Goal: Task Accomplishment & Management: Manage account settings

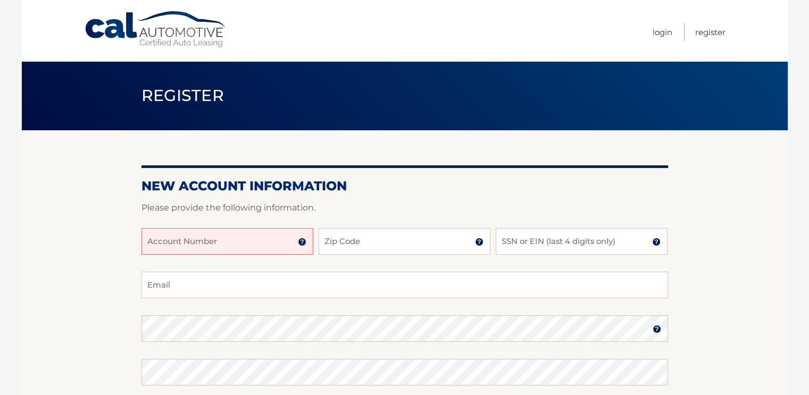
click at [212, 235] on input "Account Number" at bounding box center [227, 241] width 172 height 27
type input "44456000543"
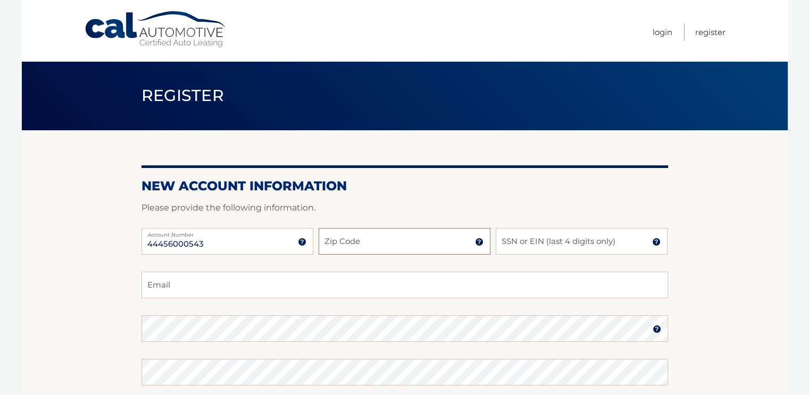
click at [380, 239] on input "Zip Code" at bounding box center [404, 241] width 172 height 27
type input "10046"
click at [519, 239] on input "SSN or EIN (last 4 digits only)" at bounding box center [581, 241] width 172 height 27
type input "5923"
click at [237, 294] on input "Email" at bounding box center [404, 285] width 526 height 27
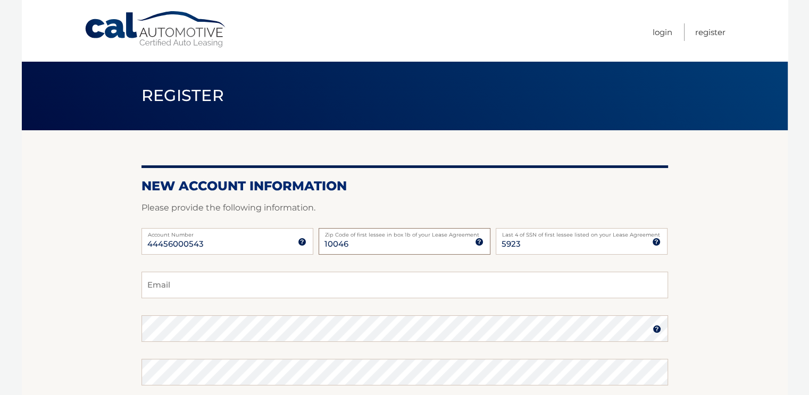
type input "10468"
type input "alon12451@gmail.com"
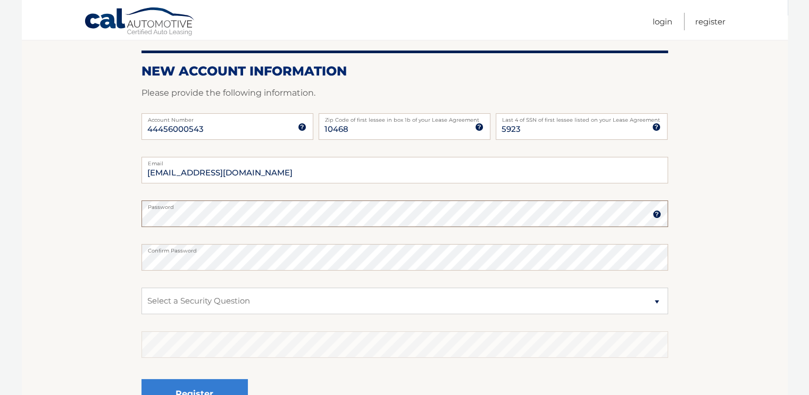
scroll to position [133, 0]
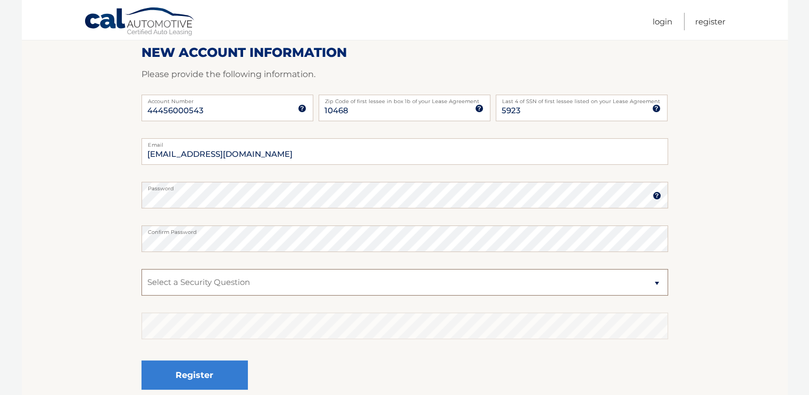
click at [180, 279] on select "Select a Security Question What was the name of your elementary school? What is…" at bounding box center [404, 282] width 526 height 27
select select "2"
click at [141, 269] on select "Select a Security Question What was the name of your elementary school? What is…" at bounding box center [404, 282] width 526 height 27
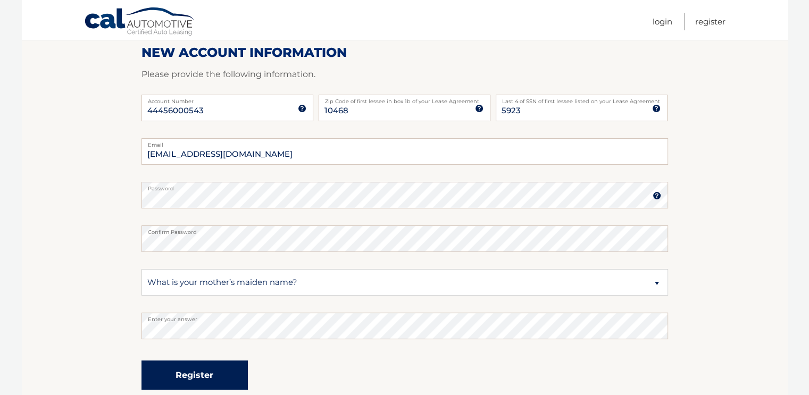
click at [199, 370] on button "Register" at bounding box center [194, 374] width 106 height 29
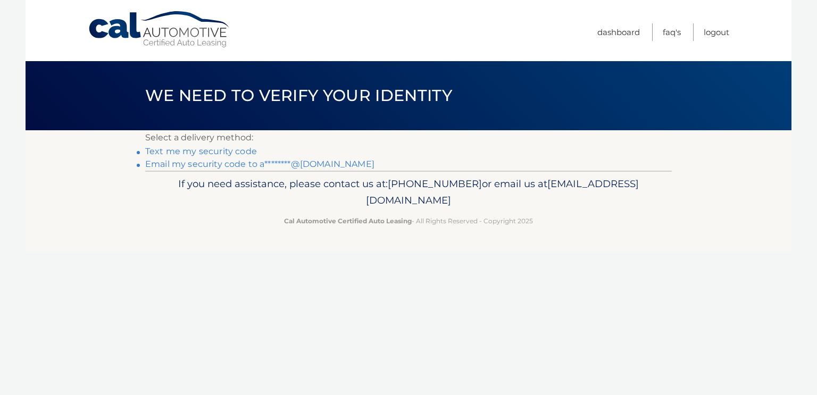
click at [228, 151] on link "Text me my security code" at bounding box center [201, 151] width 112 height 10
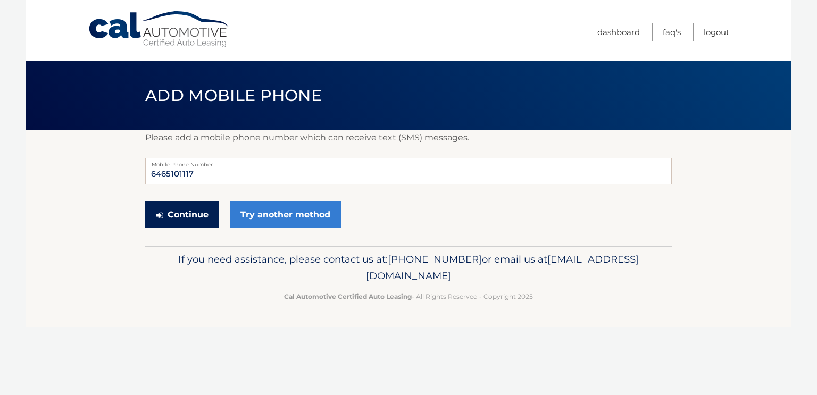
click at [196, 215] on button "Continue" at bounding box center [182, 214] width 74 height 27
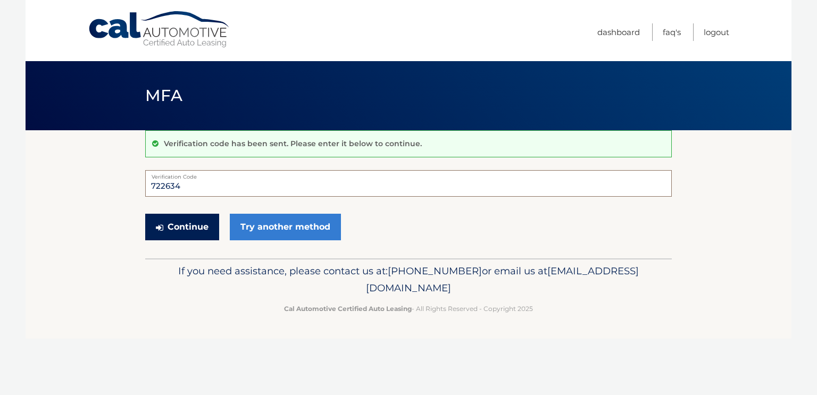
type input "722634"
click at [188, 227] on button "Continue" at bounding box center [182, 227] width 74 height 27
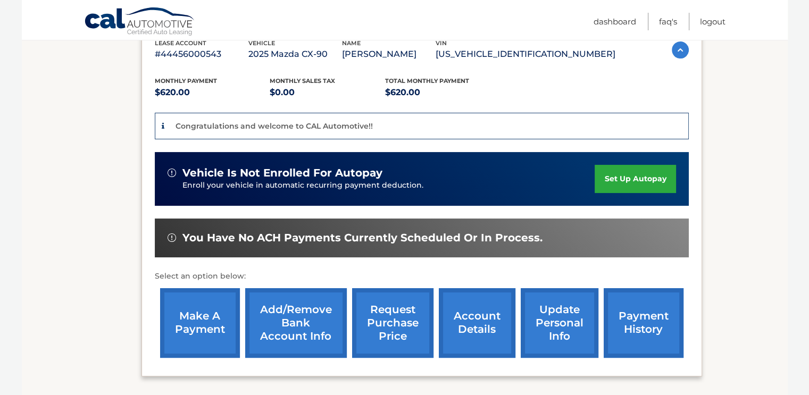
scroll to position [181, 0]
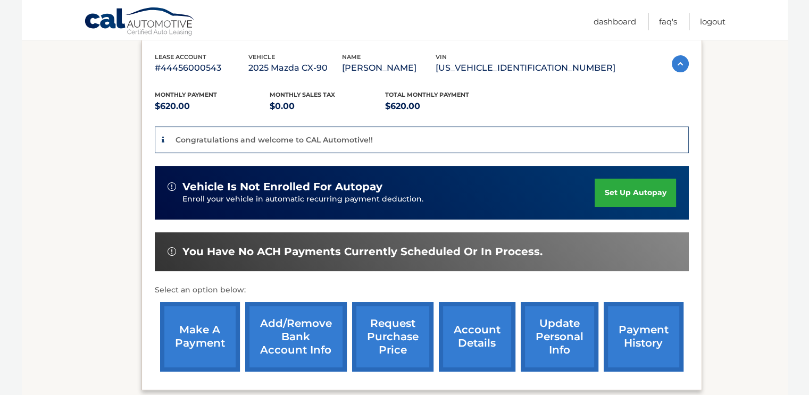
click at [618, 188] on link "set up autopay" at bounding box center [634, 193] width 81 height 28
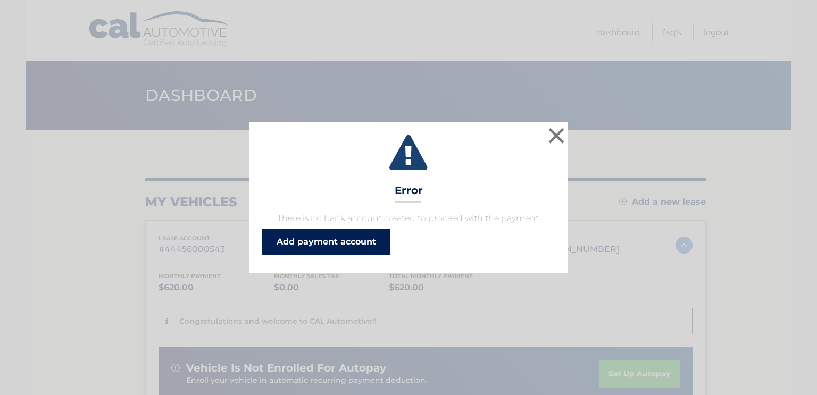
click at [344, 245] on link "Add payment account" at bounding box center [326, 242] width 128 height 26
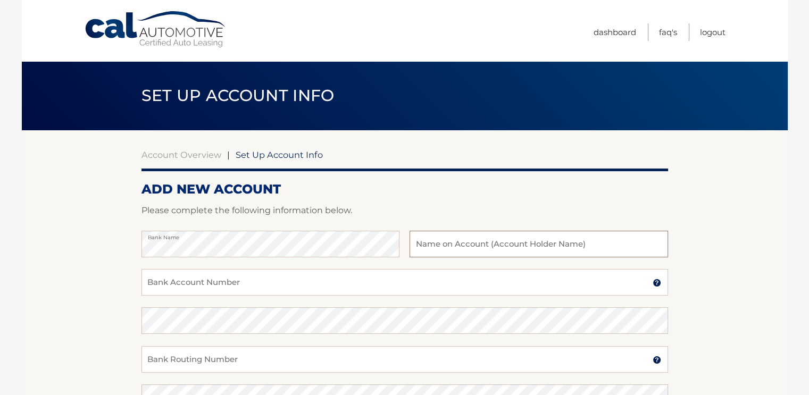
click at [555, 243] on input "text" at bounding box center [538, 244] width 258 height 27
type input "/"
type input "\"
type input "[PERSON_NAME]"
click at [392, 281] on input "Bank Account Number" at bounding box center [404, 282] width 526 height 27
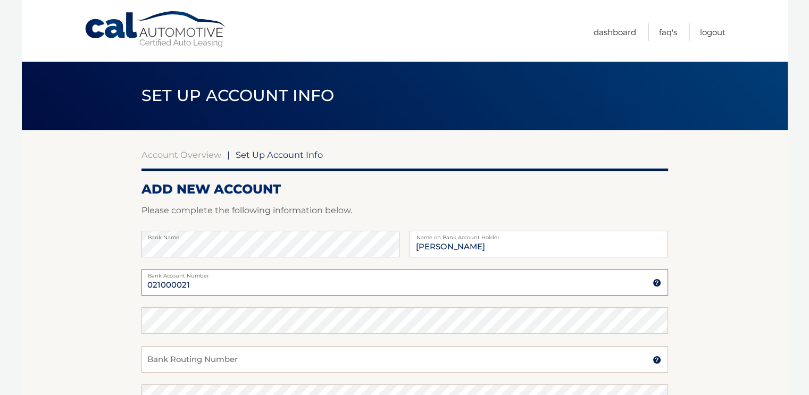
type input "021000021"
click at [657, 282] on img at bounding box center [656, 283] width 9 height 9
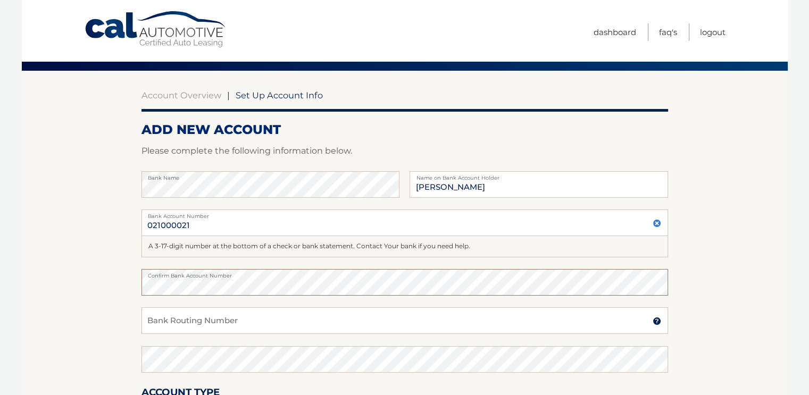
scroll to position [106, 0]
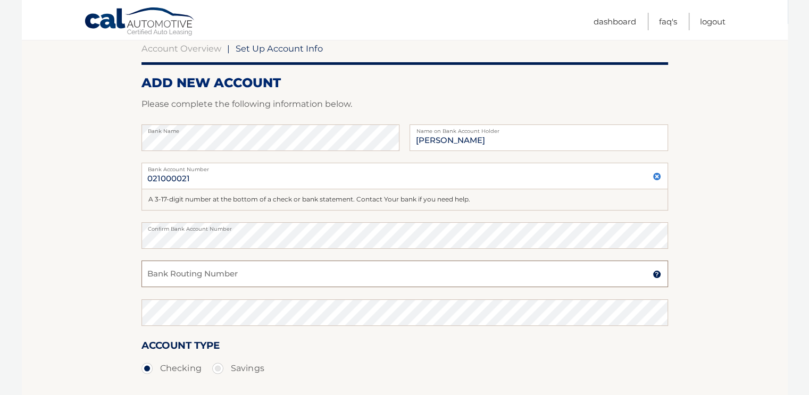
click at [232, 278] on input "Bank Routing Number" at bounding box center [404, 273] width 526 height 27
type input "815733688"
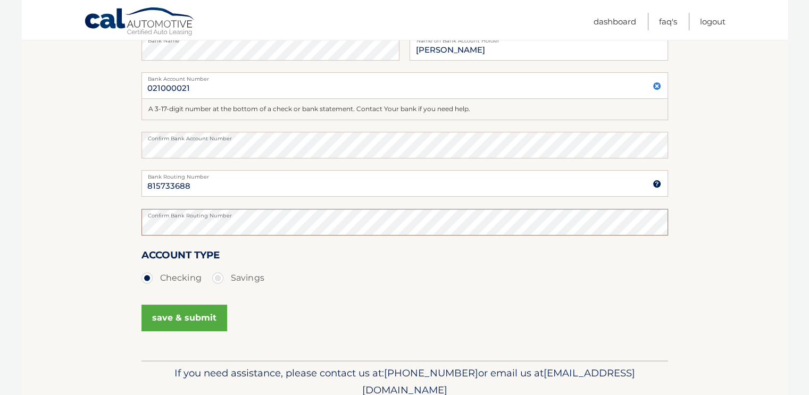
scroll to position [213, 0]
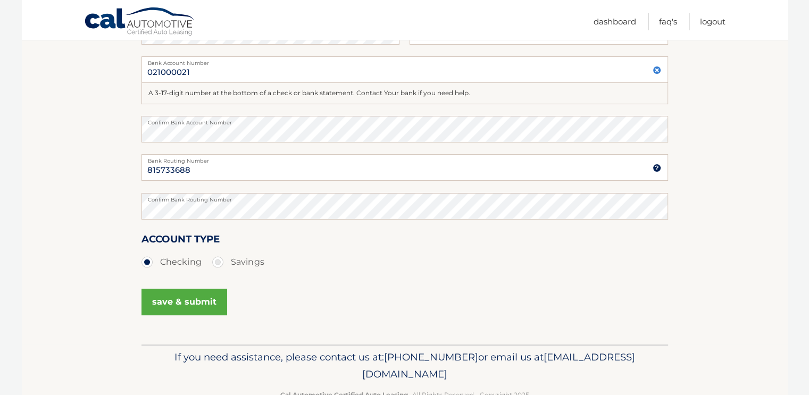
click at [209, 305] on button "save & submit" at bounding box center [184, 302] width 86 height 27
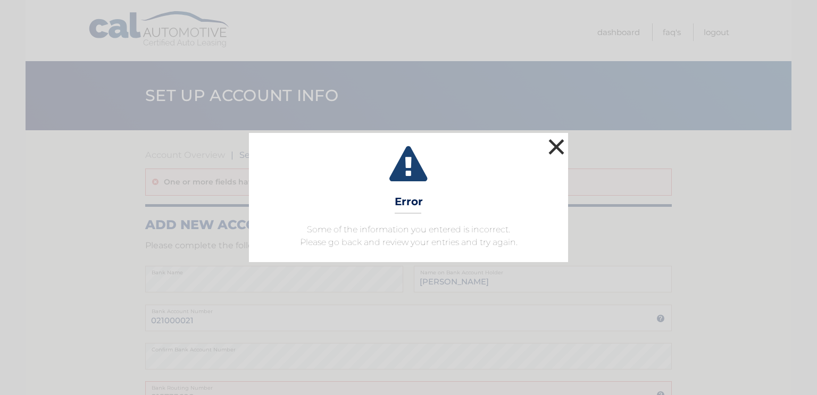
click at [557, 147] on button "×" at bounding box center [555, 146] width 21 height 21
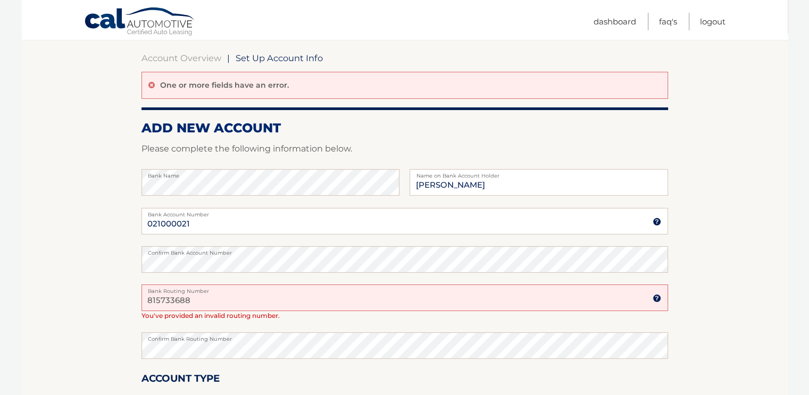
scroll to position [106, 0]
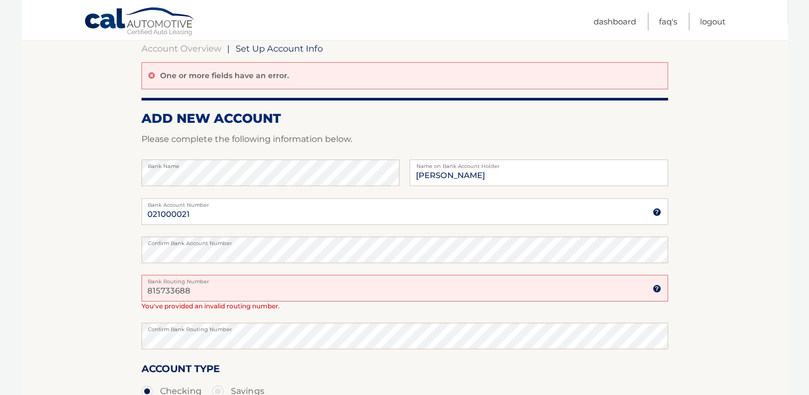
click at [247, 287] on input "815733688" at bounding box center [404, 288] width 526 height 27
click at [657, 287] on img at bounding box center [656, 288] width 9 height 9
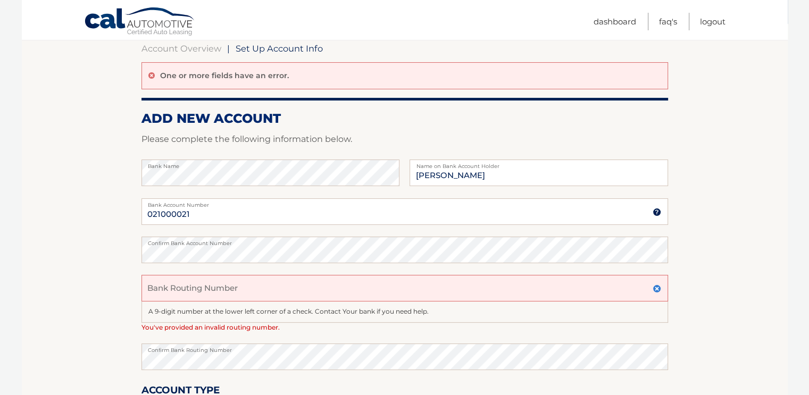
click at [238, 291] on input "Bank Routing Number" at bounding box center [404, 288] width 526 height 27
type input "815733688"
click at [246, 371] on div "Confirm Bank Routing Number" at bounding box center [404, 362] width 526 height 38
click at [266, 380] on div "Confirm Bank Routing Number" at bounding box center [404, 362] width 526 height 38
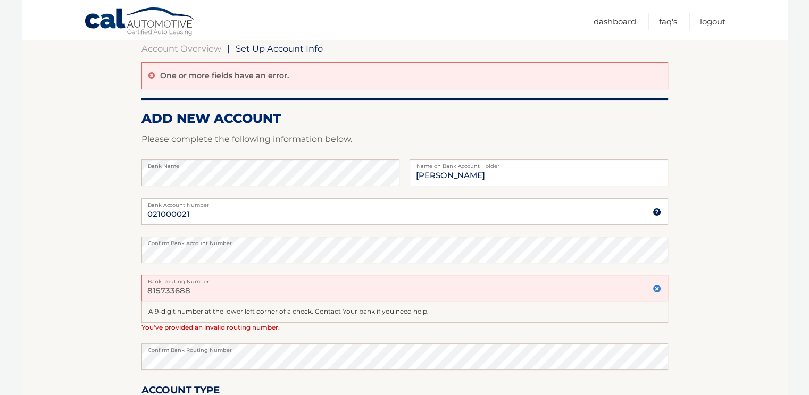
scroll to position [213, 0]
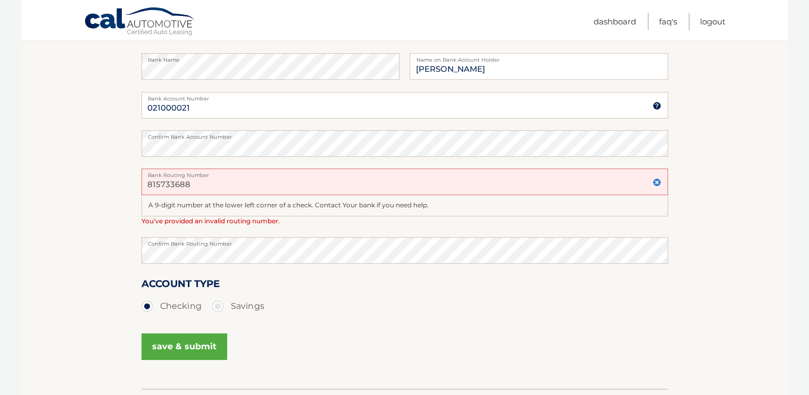
click at [211, 354] on button "save & submit" at bounding box center [184, 346] width 86 height 27
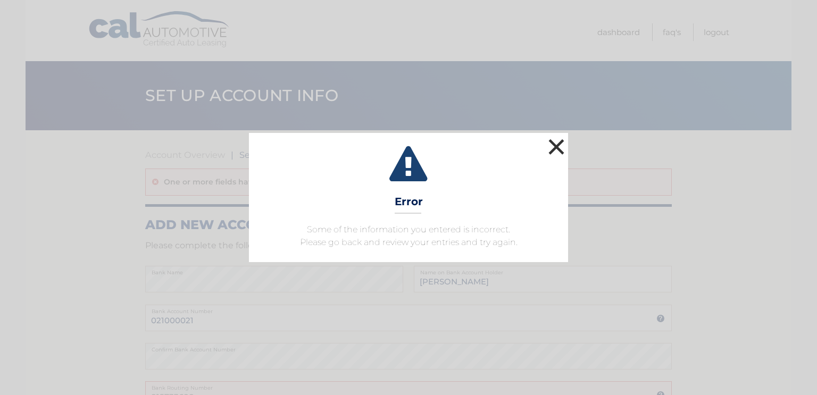
click at [551, 148] on button "×" at bounding box center [555, 146] width 21 height 21
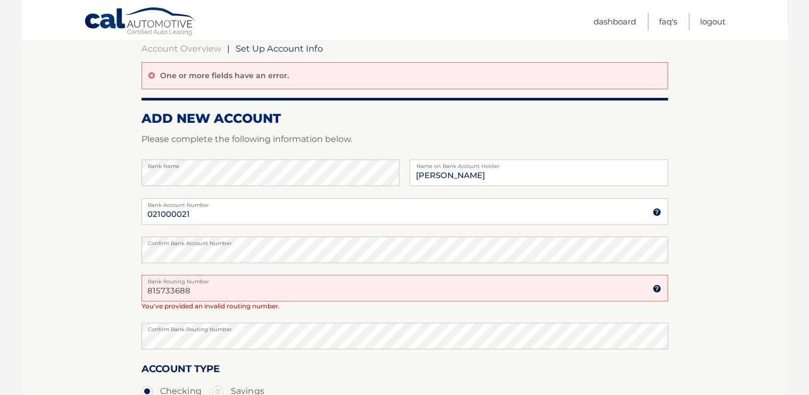
scroll to position [159, 0]
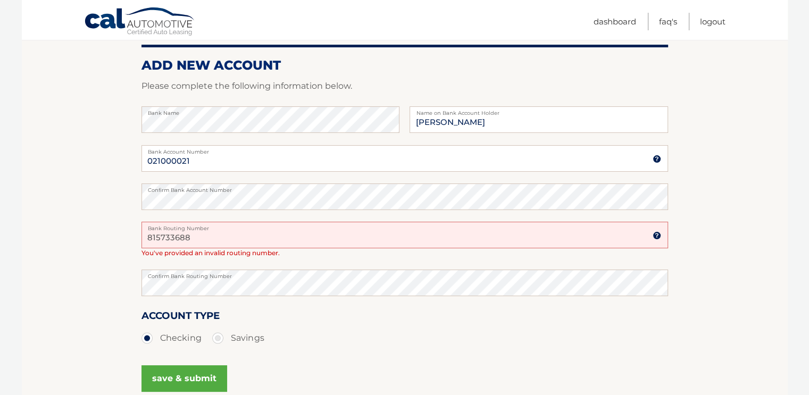
click at [232, 241] on input "815733688" at bounding box center [404, 235] width 526 height 27
click at [661, 156] on input "021000021" at bounding box center [404, 158] width 526 height 27
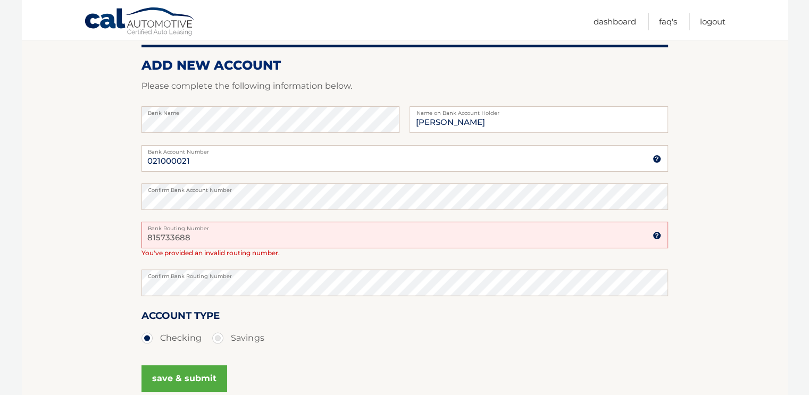
click at [655, 157] on img at bounding box center [656, 159] width 9 height 9
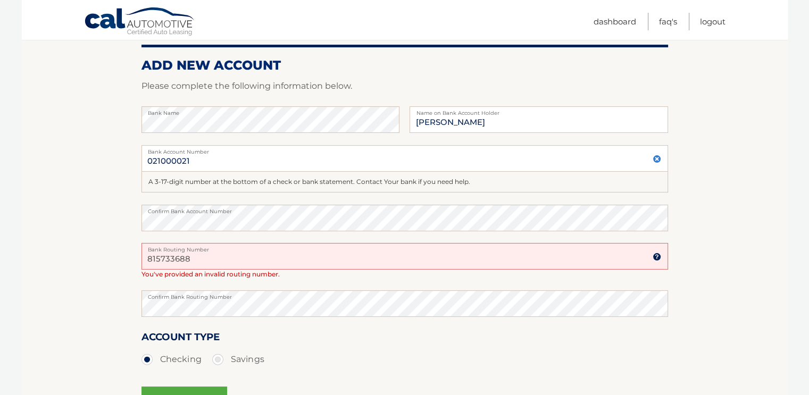
click at [205, 251] on label "Bank Routing Number" at bounding box center [404, 247] width 526 height 9
click at [205, 252] on input "815733688" at bounding box center [404, 256] width 526 height 27
click at [205, 251] on label "Bank Routing Number" at bounding box center [404, 247] width 526 height 9
click at [205, 252] on input "815733688" at bounding box center [404, 256] width 526 height 27
click at [204, 257] on input "815733688" at bounding box center [404, 256] width 526 height 27
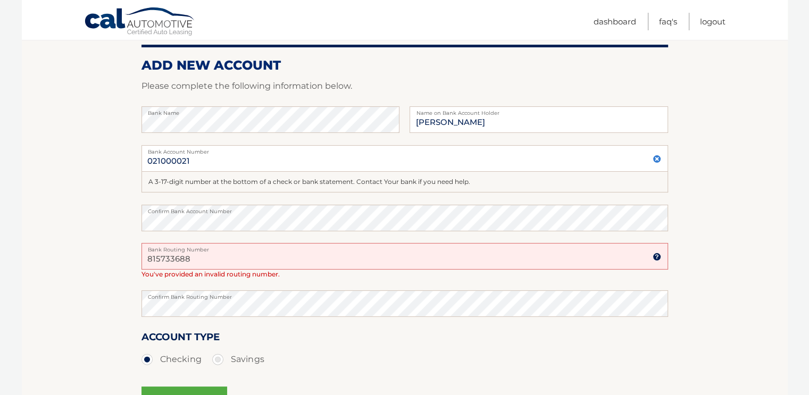
click at [204, 257] on input "815733688" at bounding box center [404, 256] width 526 height 27
click at [223, 262] on input "815733688" at bounding box center [404, 256] width 526 height 27
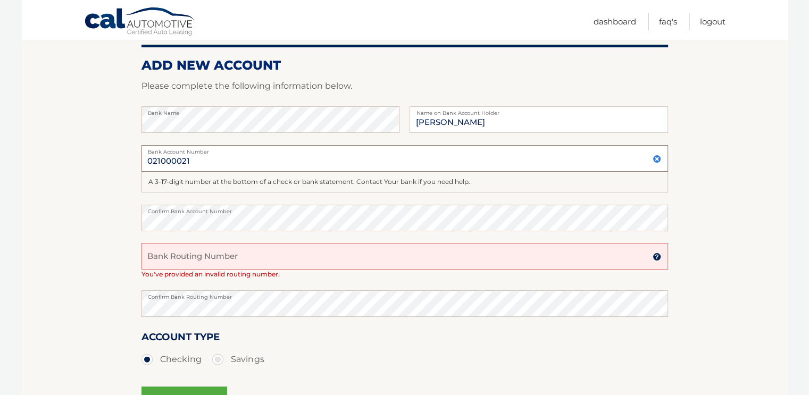
click at [206, 169] on input "021000021" at bounding box center [404, 158] width 526 height 27
click at [195, 254] on input "Bank Routing Number" at bounding box center [404, 256] width 526 height 27
paste input "021000021"
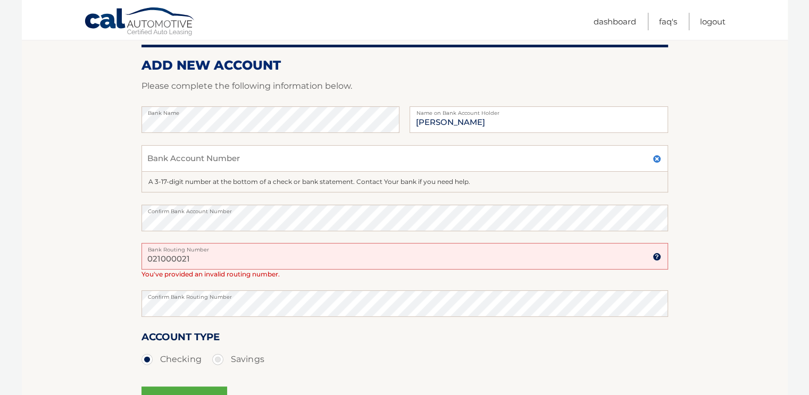
type input "021000021"
click at [192, 161] on input "Bank Account Number" at bounding box center [404, 158] width 526 height 27
paste input "815733688"
type input "815733688"
click at [301, 335] on div "Account Type Checking Savings" at bounding box center [404, 349] width 526 height 41
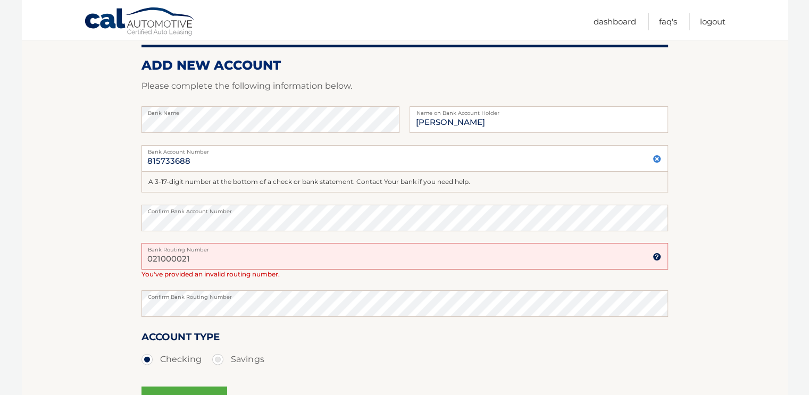
click at [293, 333] on div "Account Type Checking Savings" at bounding box center [404, 349] width 526 height 41
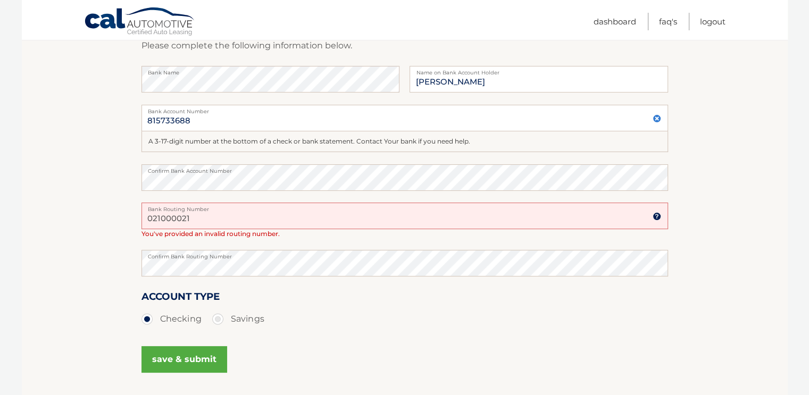
scroll to position [213, 0]
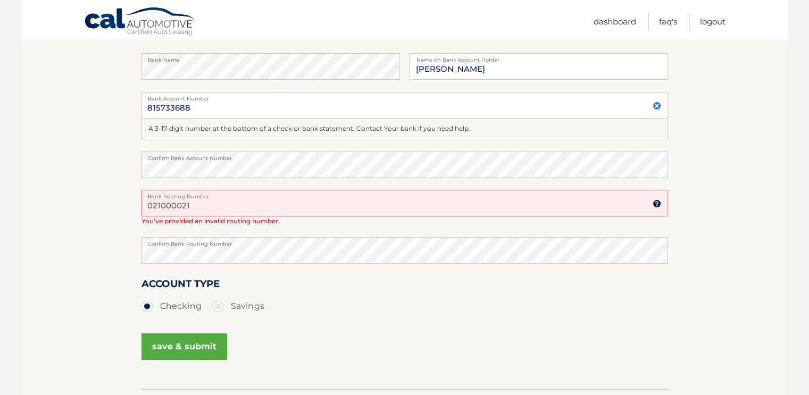
click at [183, 341] on button "save & submit" at bounding box center [184, 346] width 86 height 27
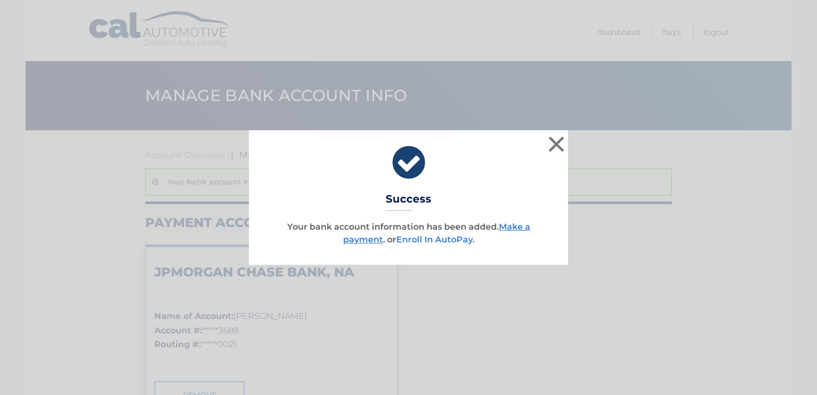
click at [444, 242] on link "Enroll In AutoPay" at bounding box center [434, 239] width 76 height 10
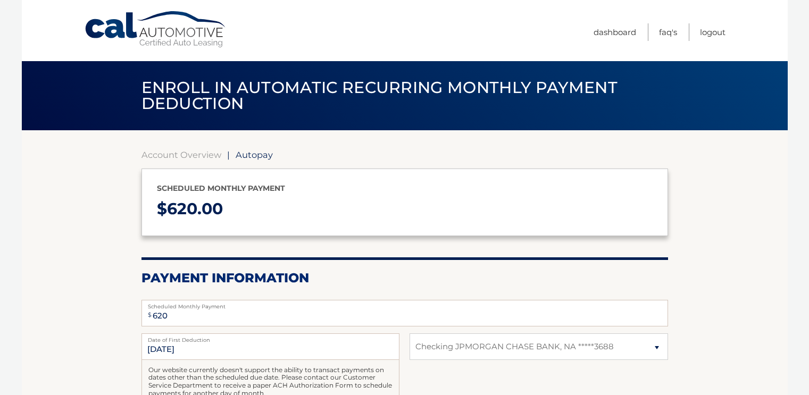
select select "Y2U3YTI2MzctMDcwNC00NWQ5LTkyODgtMjQxN2VhZWRhNDE1"
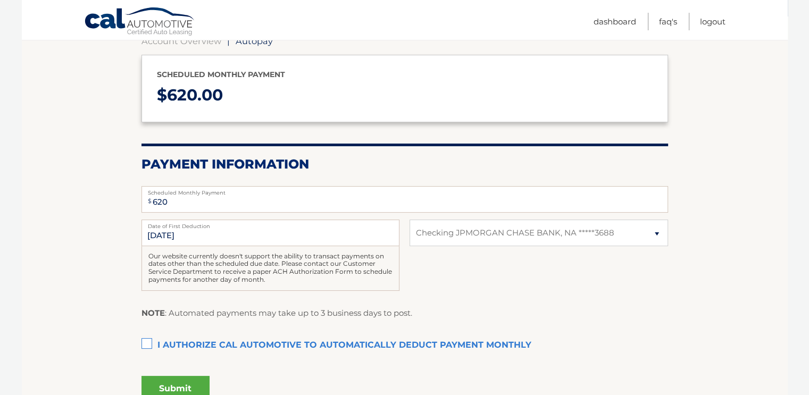
scroll to position [159, 0]
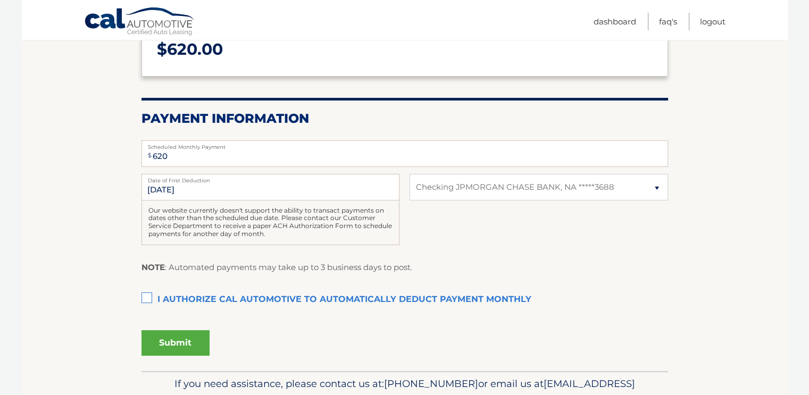
click at [147, 298] on label "I authorize cal automotive to automatically deduct payment monthly This checkbo…" at bounding box center [404, 299] width 526 height 21
click at [0, 0] on input "I authorize cal automotive to automatically deduct payment monthly This checkbo…" at bounding box center [0, 0] width 0 height 0
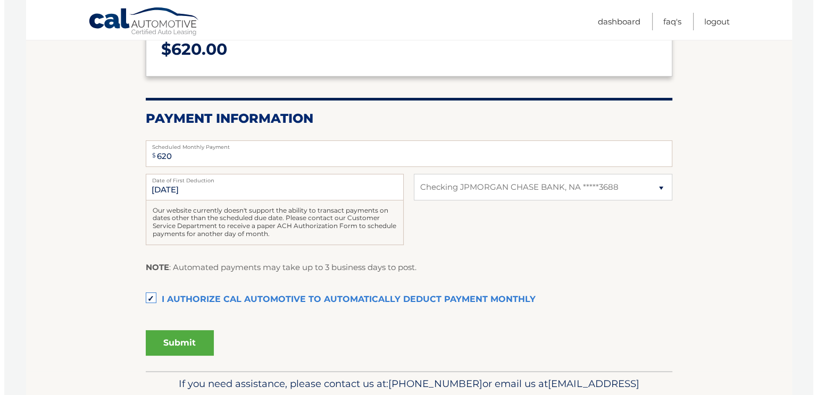
scroll to position [213, 0]
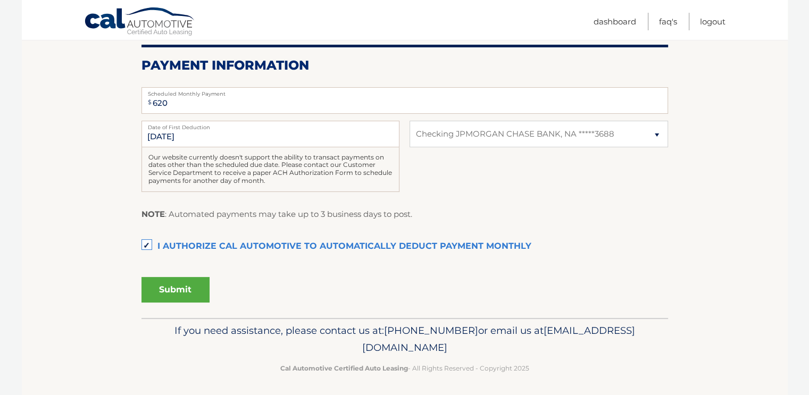
click at [181, 292] on button "Submit" at bounding box center [175, 290] width 68 height 26
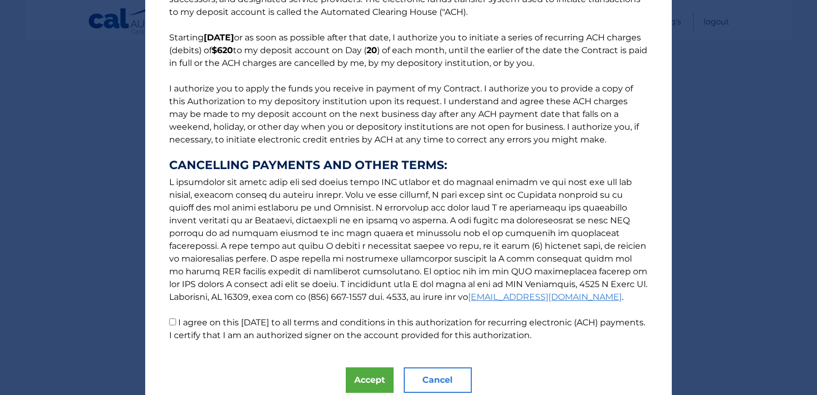
scroll to position [107, 0]
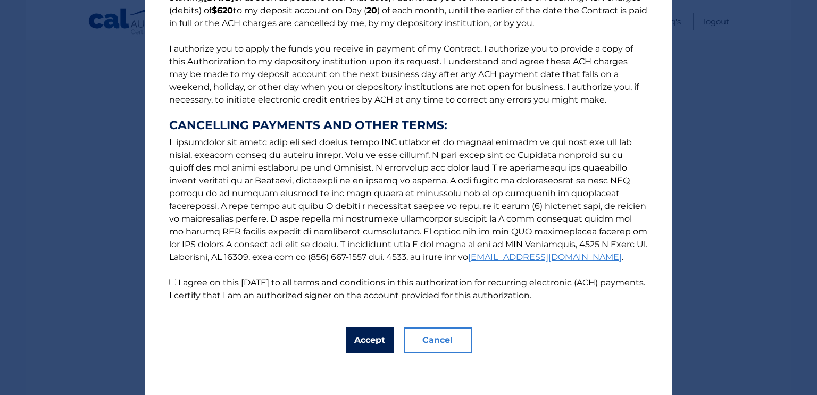
click at [354, 337] on button "Accept" at bounding box center [370, 340] width 48 height 26
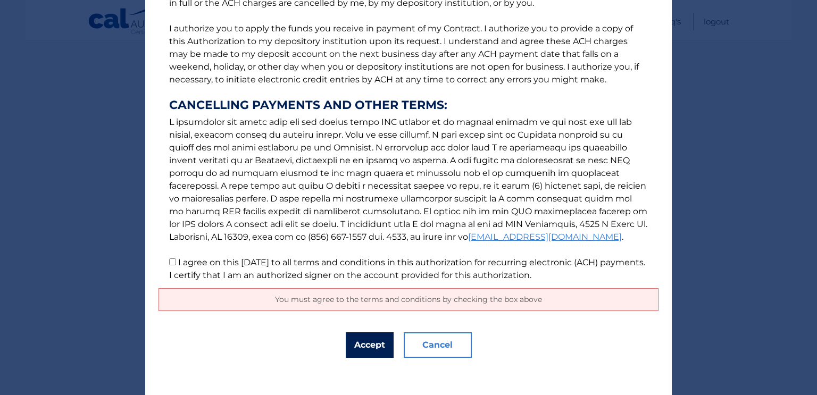
scroll to position [132, 0]
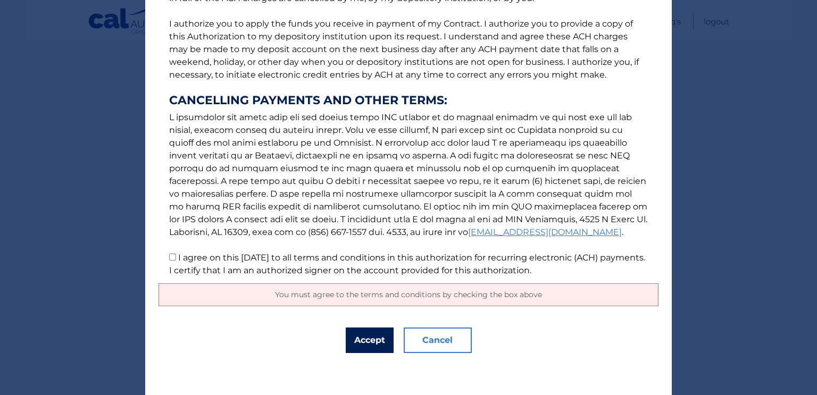
click at [358, 339] on button "Accept" at bounding box center [370, 340] width 48 height 26
click at [171, 256] on input "I agree on this 08/30/2025 to all terms and conditions in this authorization fo…" at bounding box center [172, 257] width 7 height 7
checkbox input "true"
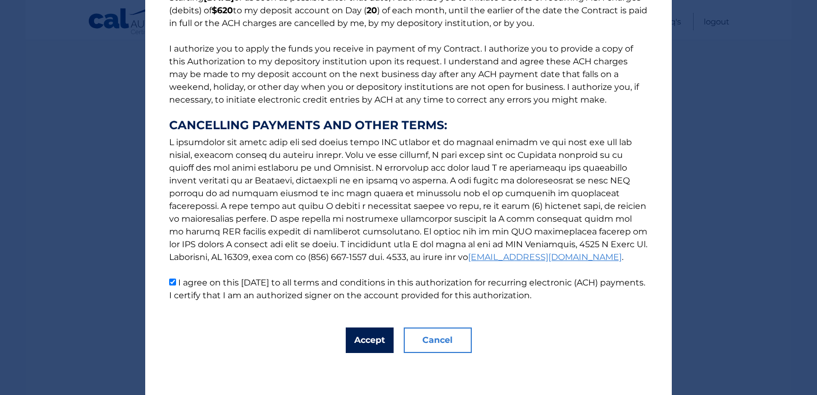
click at [354, 344] on button "Accept" at bounding box center [370, 340] width 48 height 26
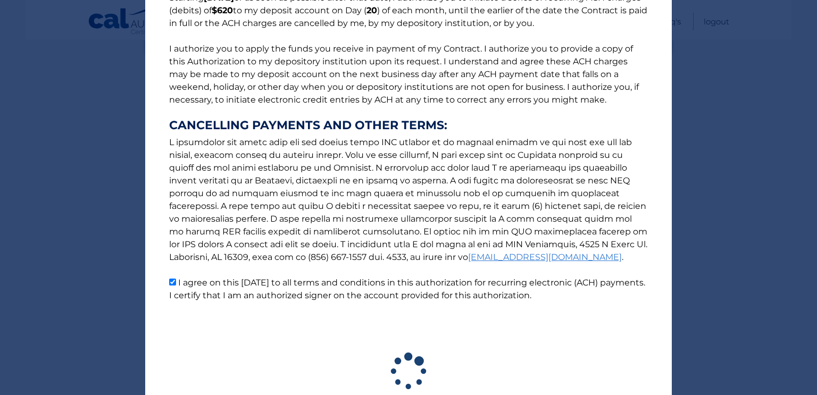
scroll to position [186, 0]
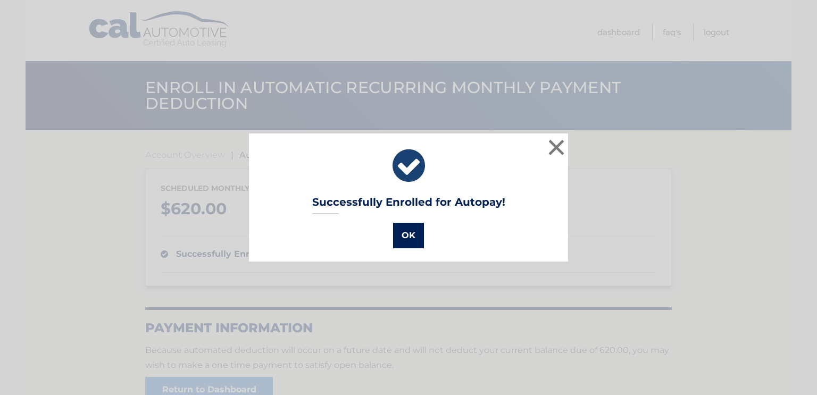
click at [403, 233] on button "OK" at bounding box center [408, 236] width 31 height 26
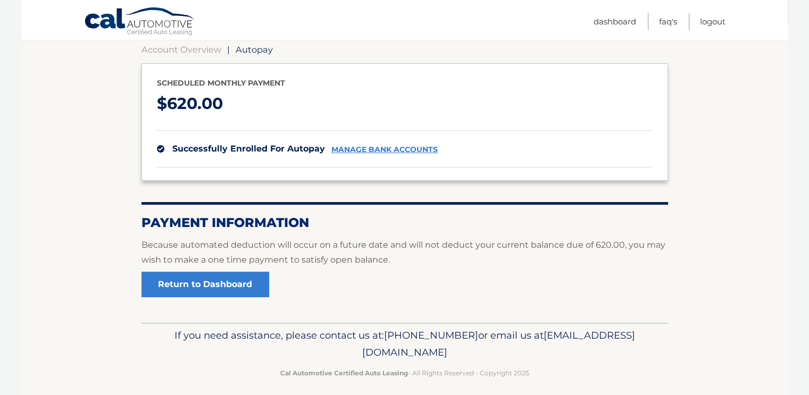
scroll to position [106, 0]
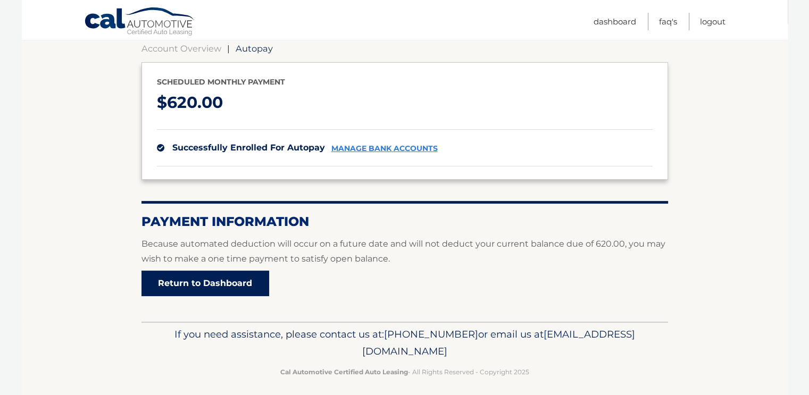
click at [238, 283] on link "Return to Dashboard" at bounding box center [205, 284] width 128 height 26
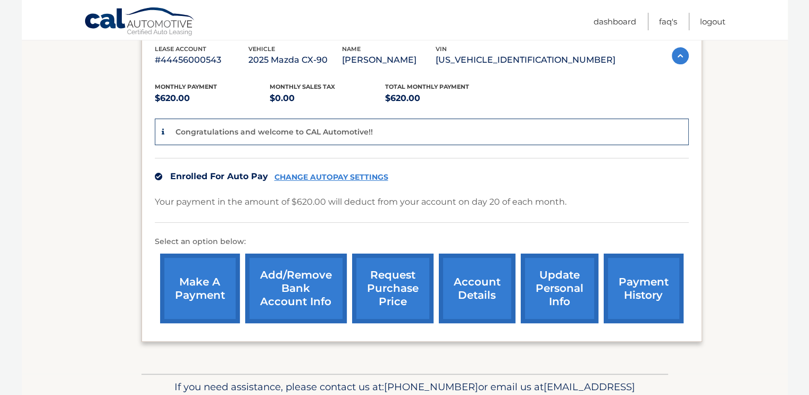
scroll to position [213, 0]
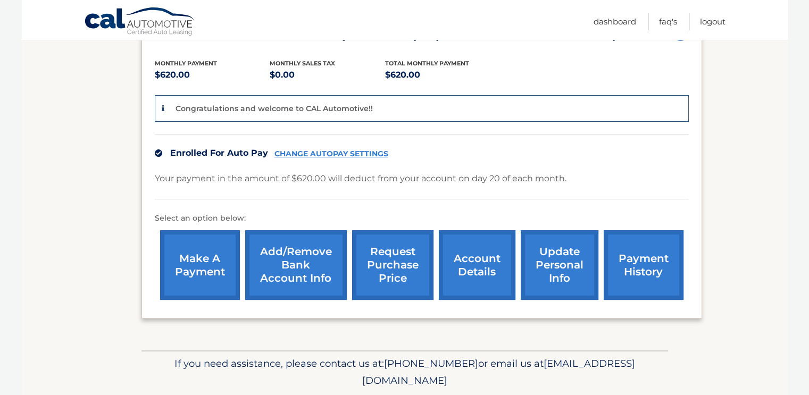
click at [546, 255] on link "update personal info" at bounding box center [559, 265] width 78 height 70
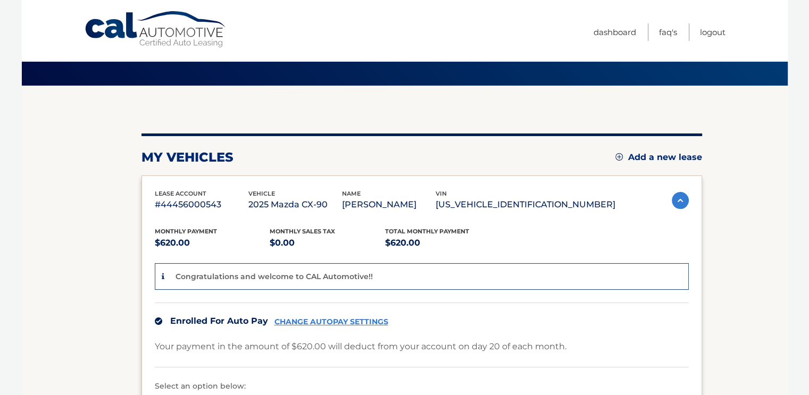
scroll to position [0, 0]
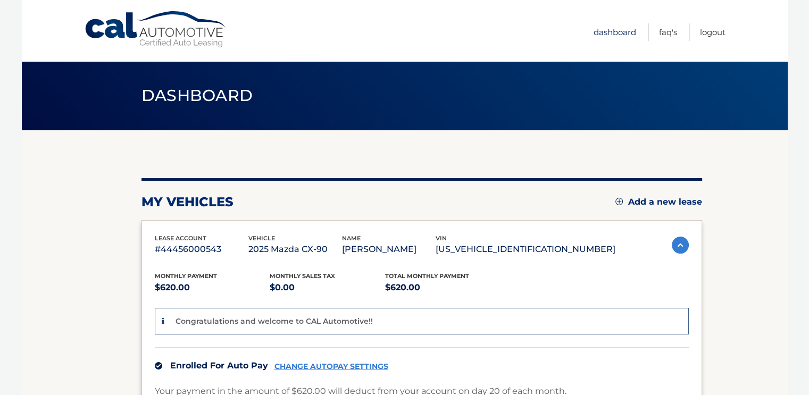
click at [618, 33] on link "Dashboard" at bounding box center [614, 32] width 43 height 18
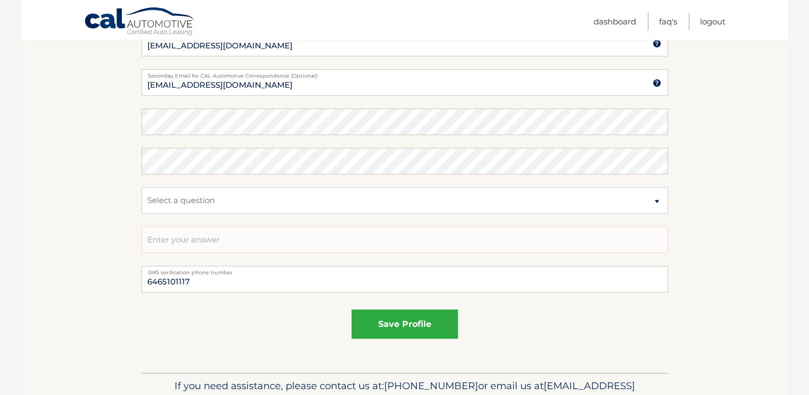
scroll to position [585, 0]
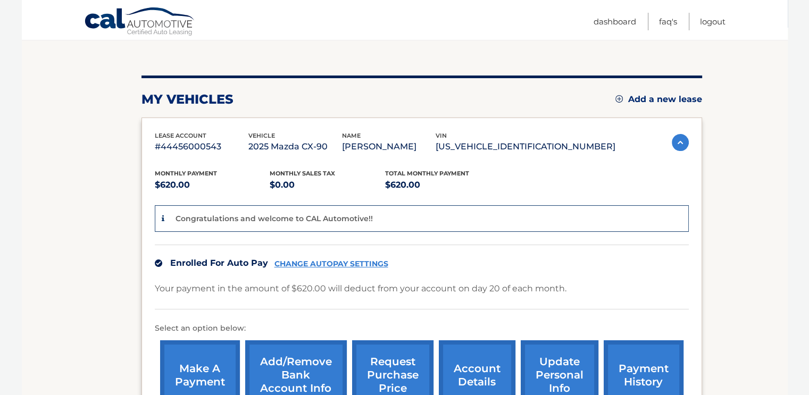
scroll to position [88, 0]
